Goal: Obtain resource: Obtain resource

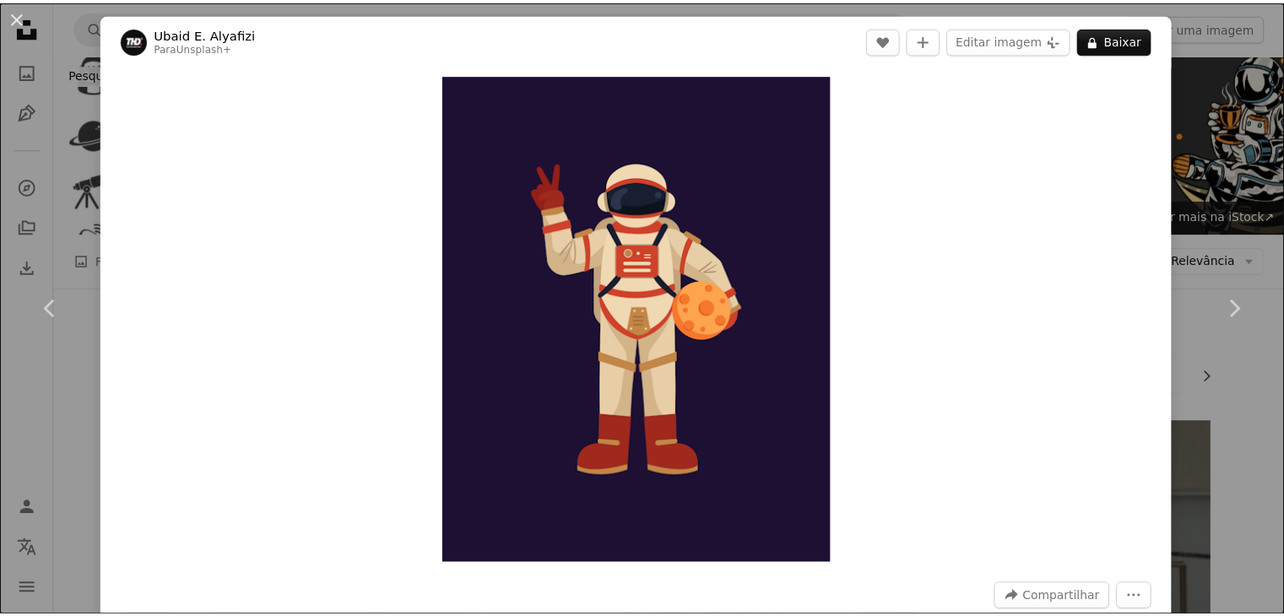
scroll to position [20624, 0]
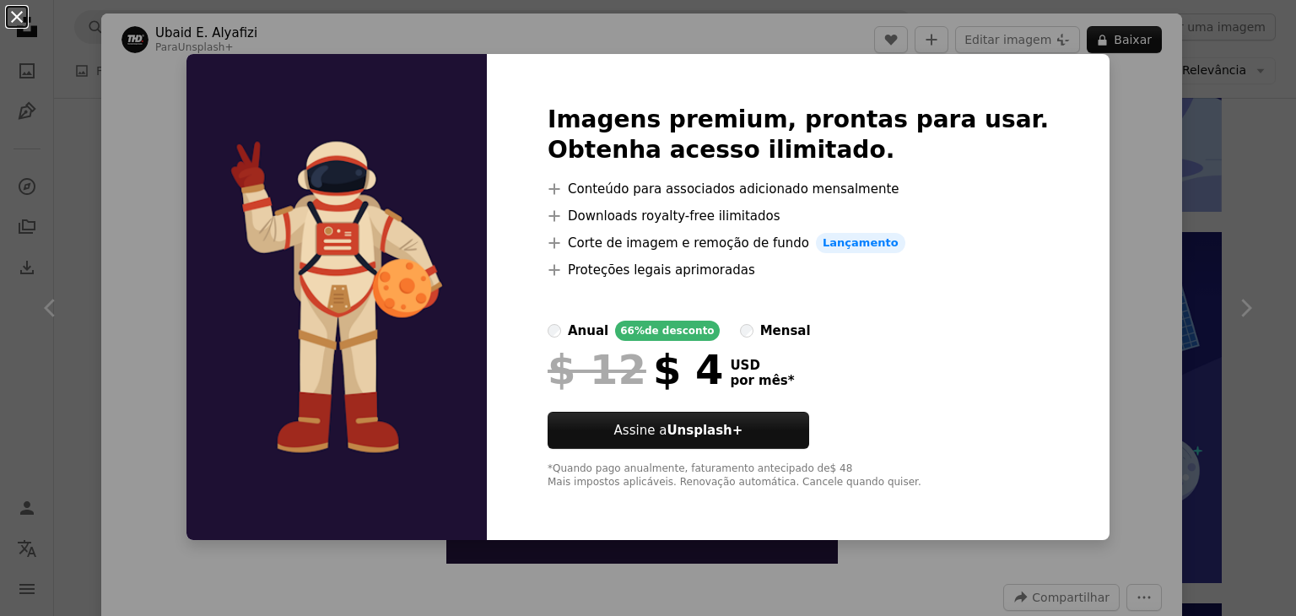
click at [22, 23] on button "An X shape" at bounding box center [17, 17] width 20 height 20
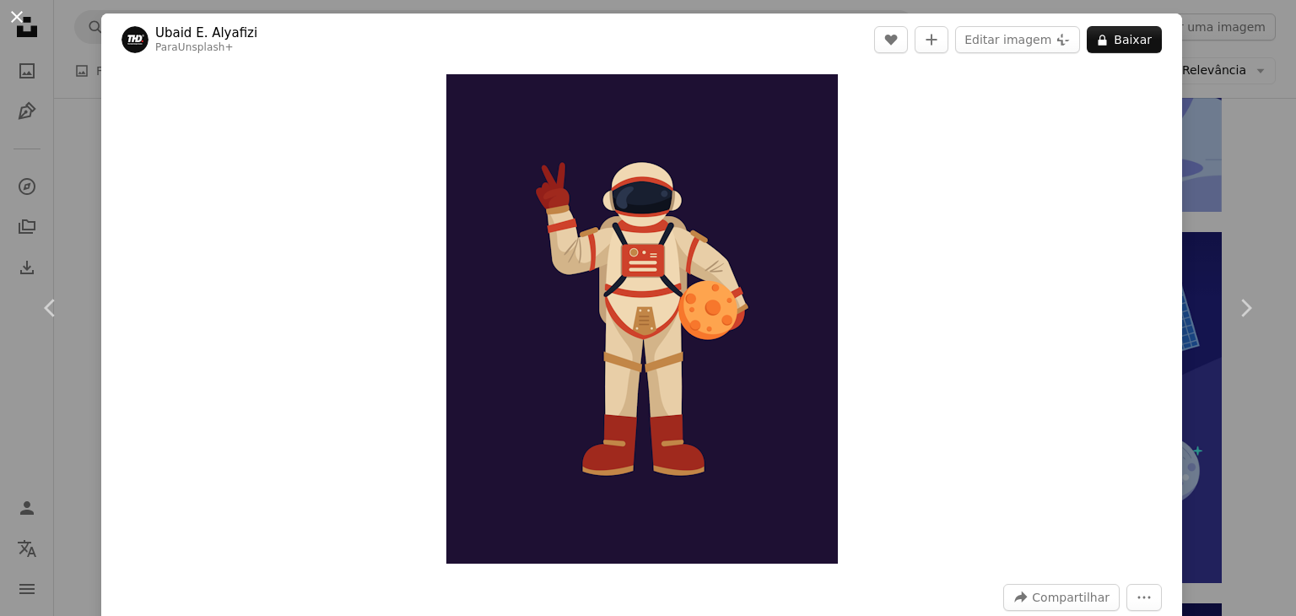
click at [16, 21] on button "An X shape" at bounding box center [17, 17] width 20 height 20
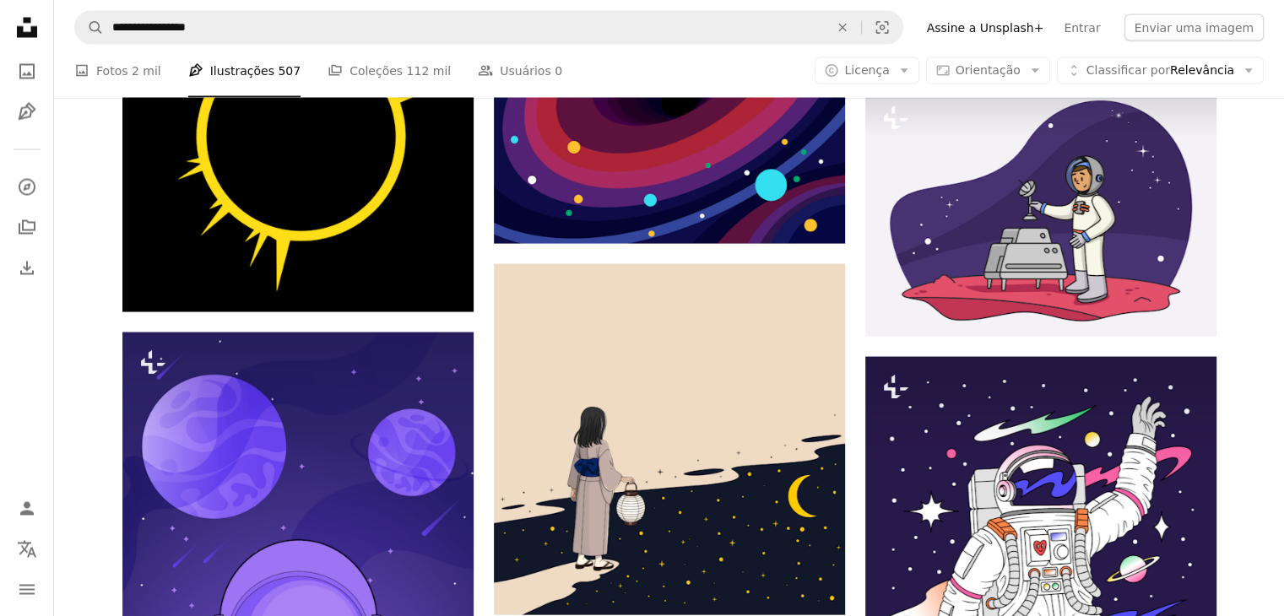
scroll to position [22515, 0]
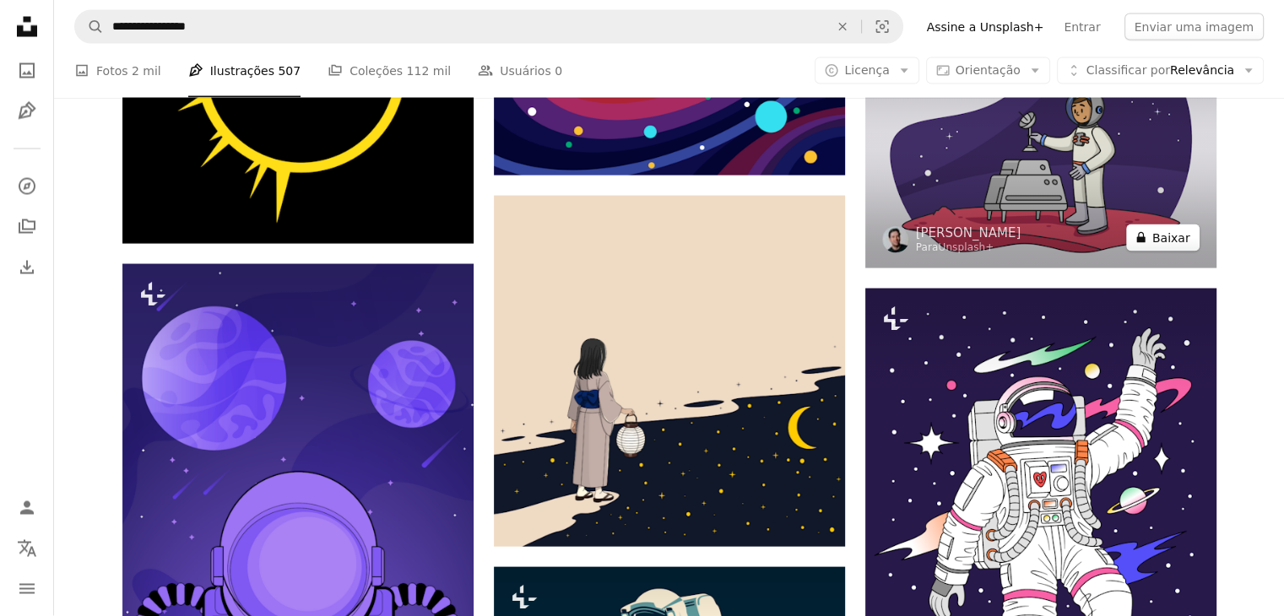
click at [1142, 234] on icon "A lock" at bounding box center [1140, 237] width 13 height 13
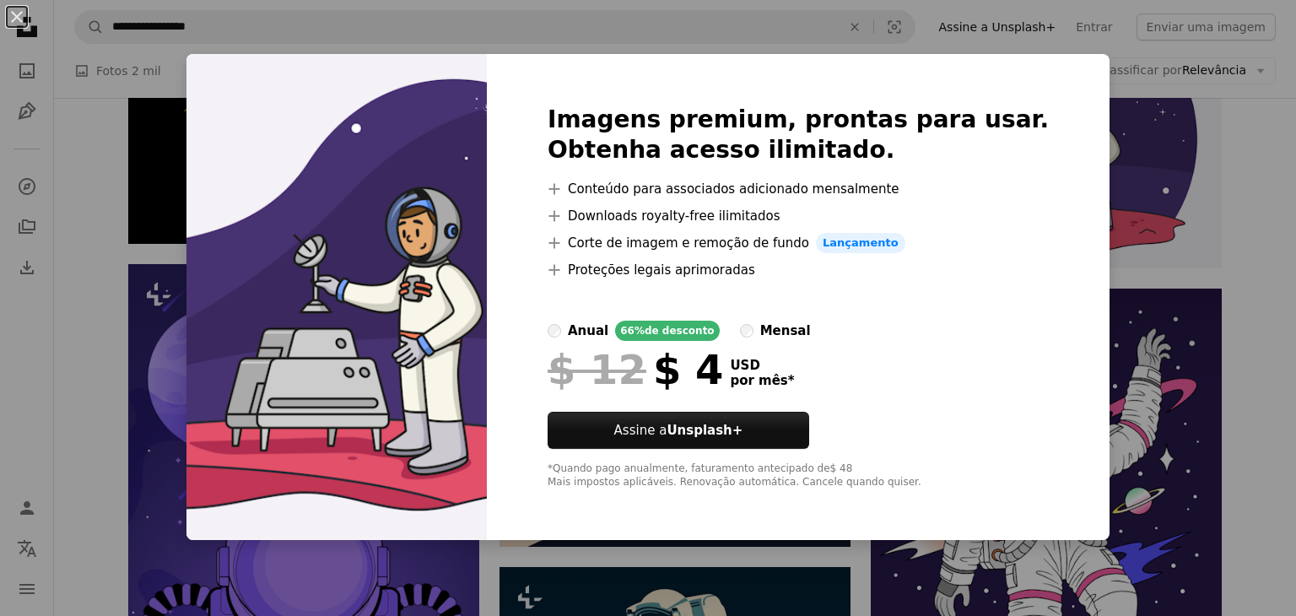
click at [51, 170] on div "An X shape Imagens premium, prontas para usar. Obtenha acesso ilimitado. A plus…" at bounding box center [648, 308] width 1296 height 616
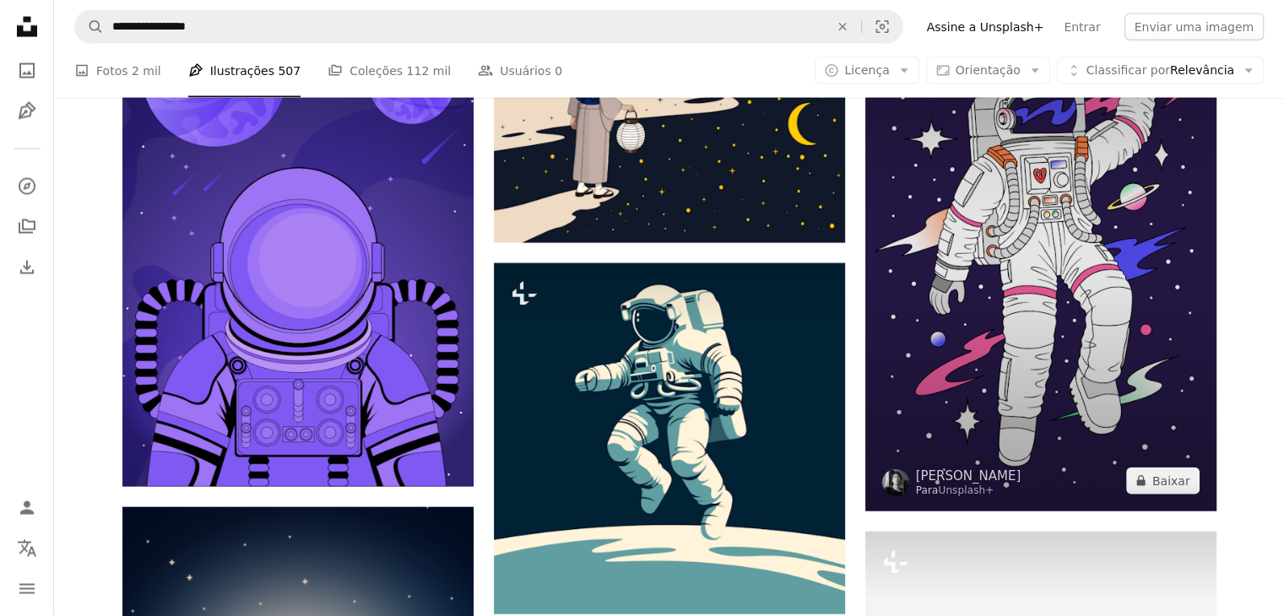
scroll to position [22886, 0]
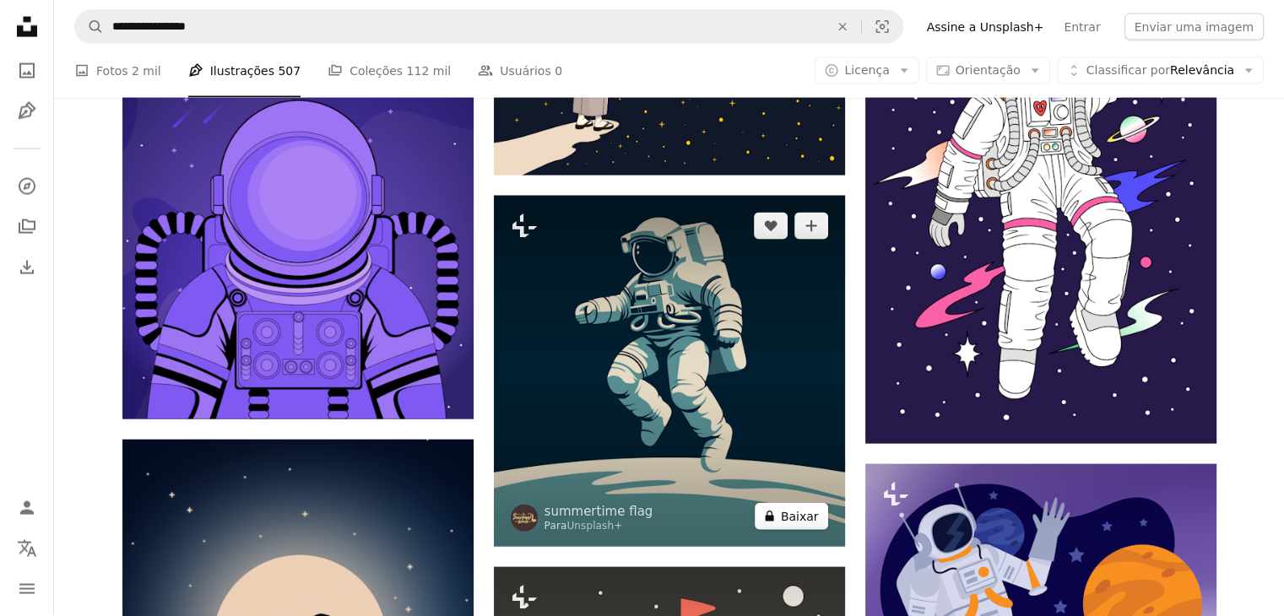
click at [790, 516] on button "A lock Baixar" at bounding box center [790, 516] width 73 height 27
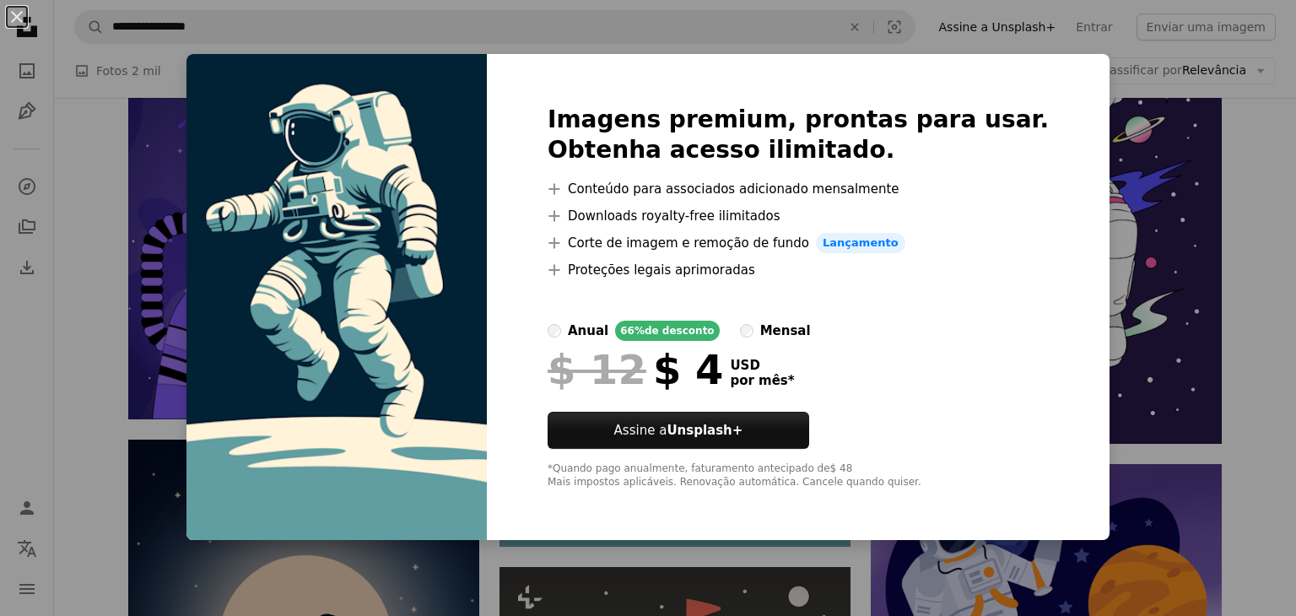
click at [170, 181] on div "An X shape Imagens premium, prontas para usar. Obtenha acesso ilimitado. A plus…" at bounding box center [648, 308] width 1296 height 616
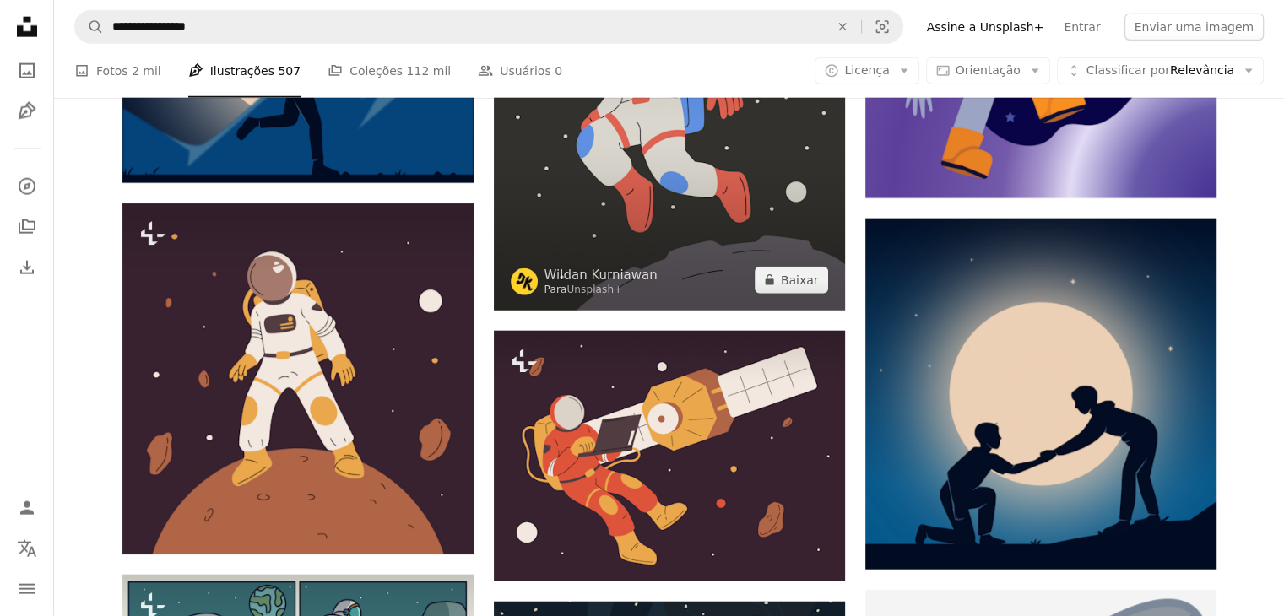
scroll to position [23561, 0]
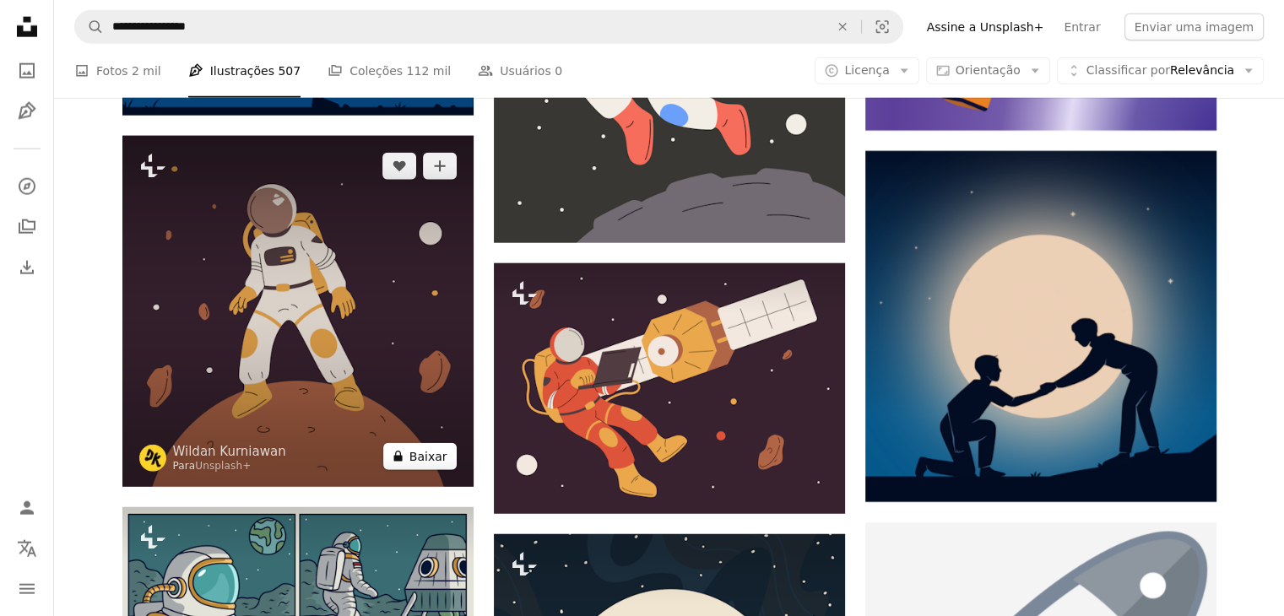
click at [408, 453] on button "A lock Baixar" at bounding box center [419, 456] width 73 height 27
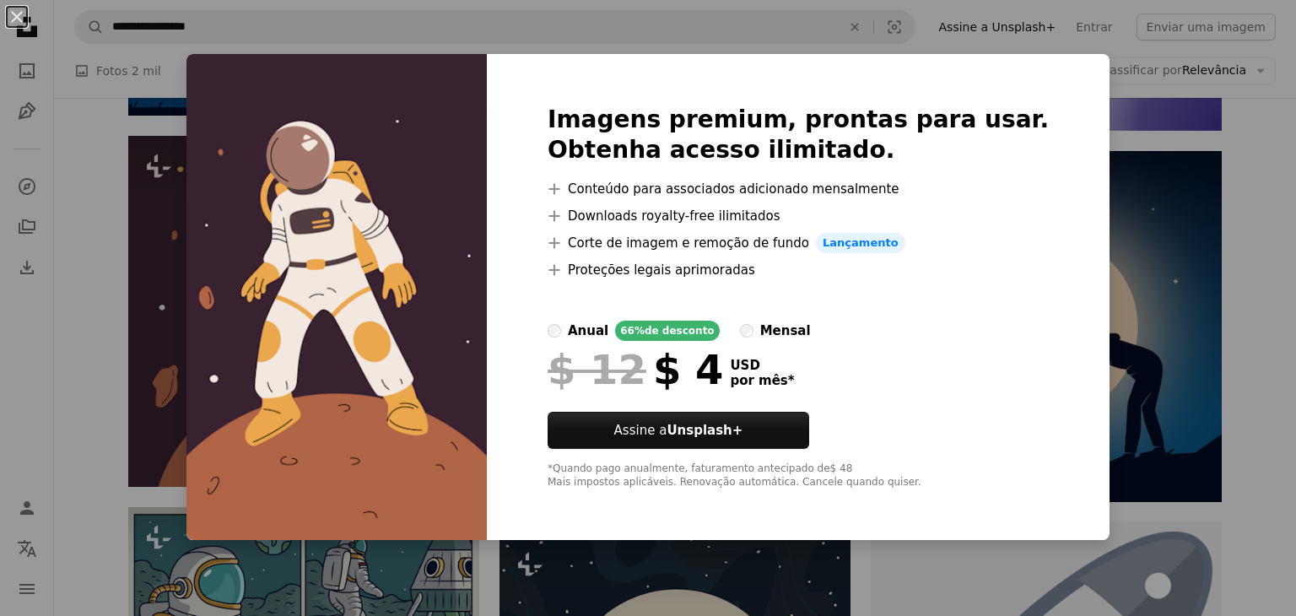
click at [190, 176] on div "An X shape Imagens premium, prontas para usar. Obtenha acesso ilimitado. A plus…" at bounding box center [648, 308] width 1296 height 616
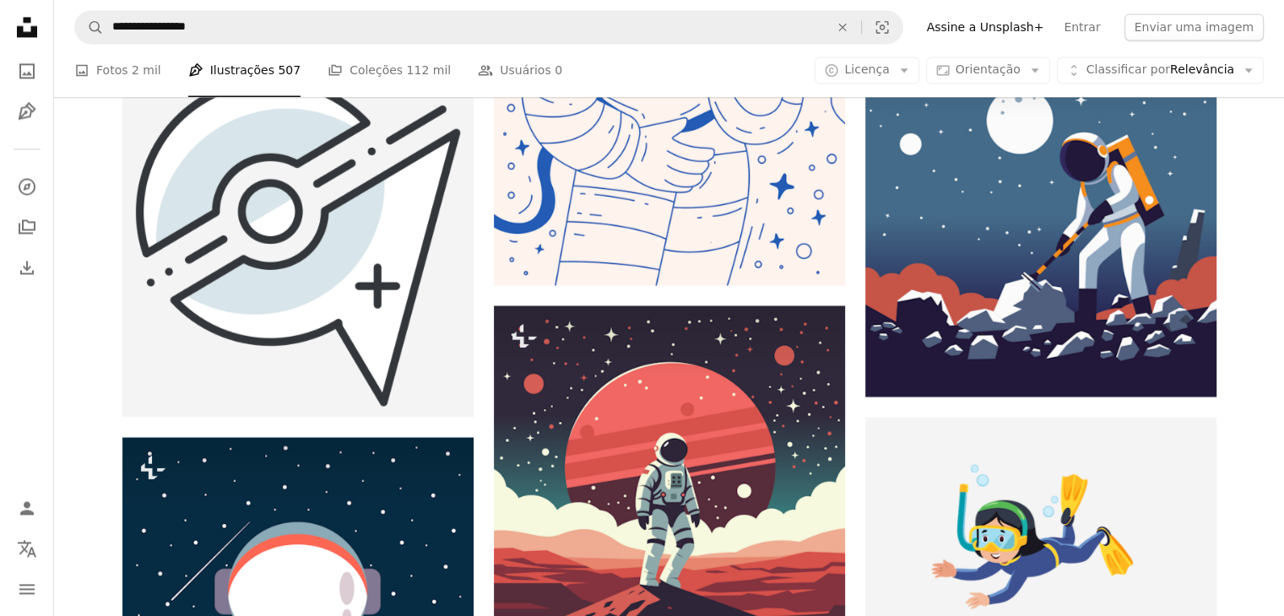
scroll to position [28287, 0]
